Goal: Find specific page/section: Find specific page/section

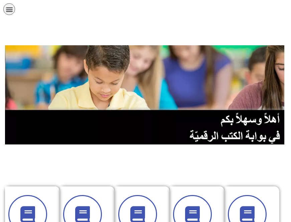
click at [7, 11] on icon "כפתור פתיחת תפריט" at bounding box center [9, 9] width 7 height 7
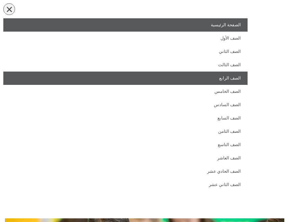
click at [224, 82] on link "الصف الرابع" at bounding box center [125, 78] width 244 height 13
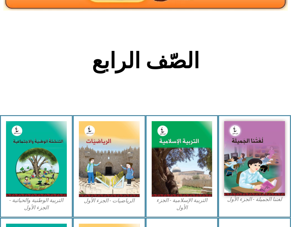
scroll to position [133, 0]
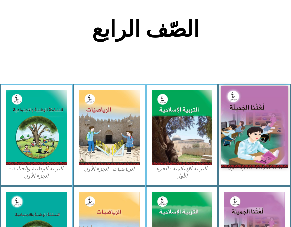
click at [264, 146] on img at bounding box center [254, 127] width 67 height 82
click at [239, 138] on img at bounding box center [254, 127] width 67 height 82
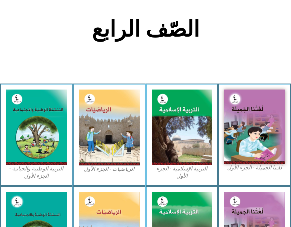
click at [228, 170] on figcaption "لغتنا الجميلة - الجزء الأول​" at bounding box center [254, 167] width 61 height 7
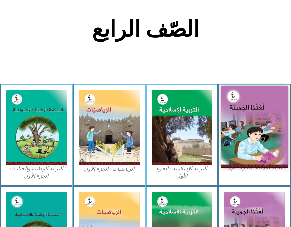
drag, startPoint x: 228, startPoint y: 170, endPoint x: 240, endPoint y: 122, distance: 49.0
click at [240, 122] on img at bounding box center [254, 127] width 67 height 82
